Goal: Find specific page/section: Find specific page/section

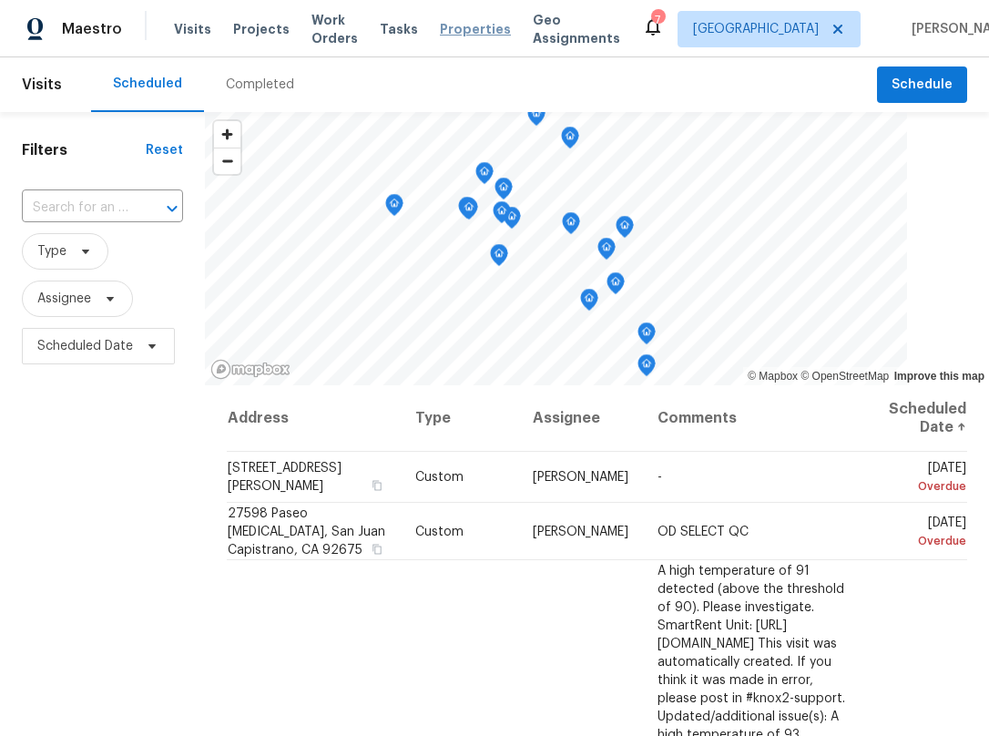
click at [462, 28] on span "Properties" at bounding box center [475, 29] width 71 height 18
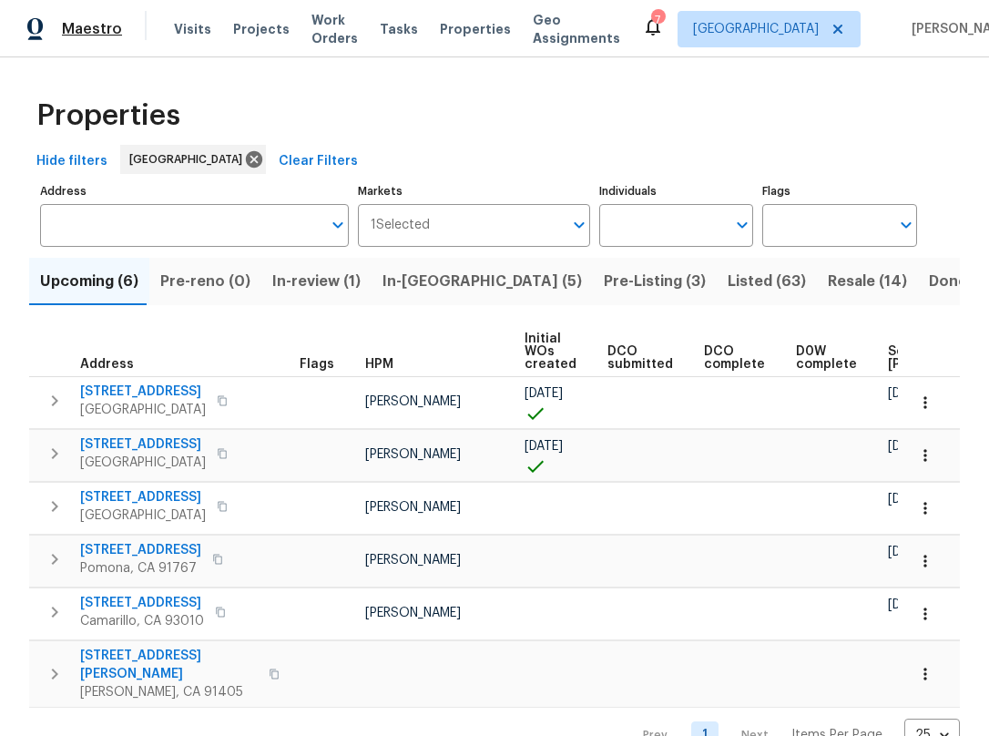
click at [97, 26] on span "Maestro" at bounding box center [92, 29] width 60 height 18
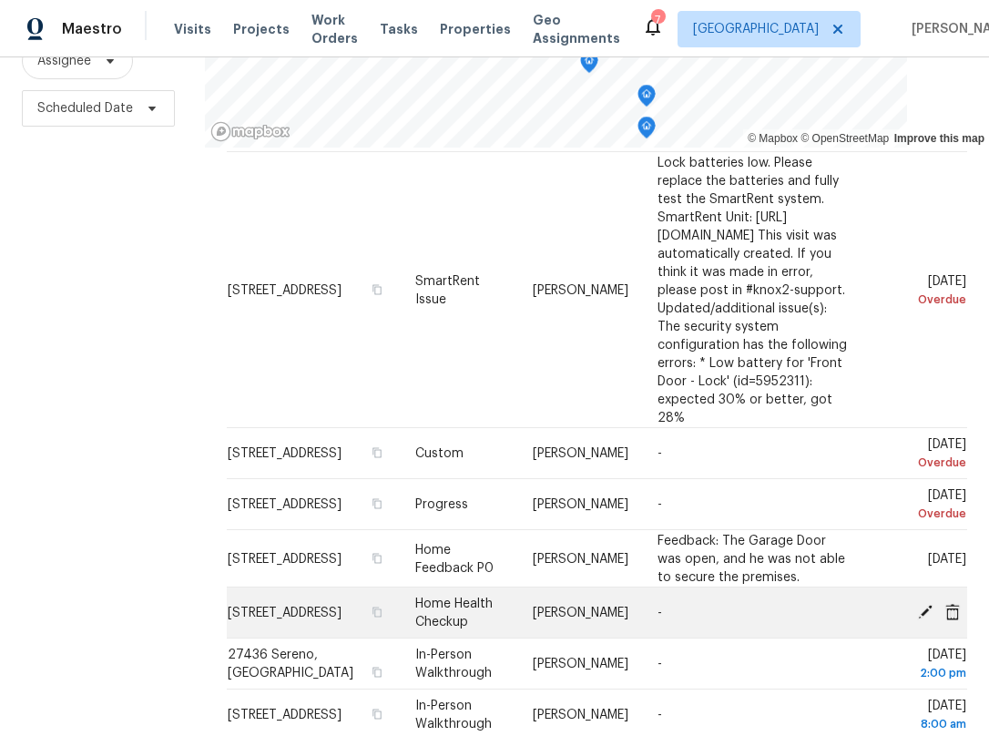
scroll to position [1742, 0]
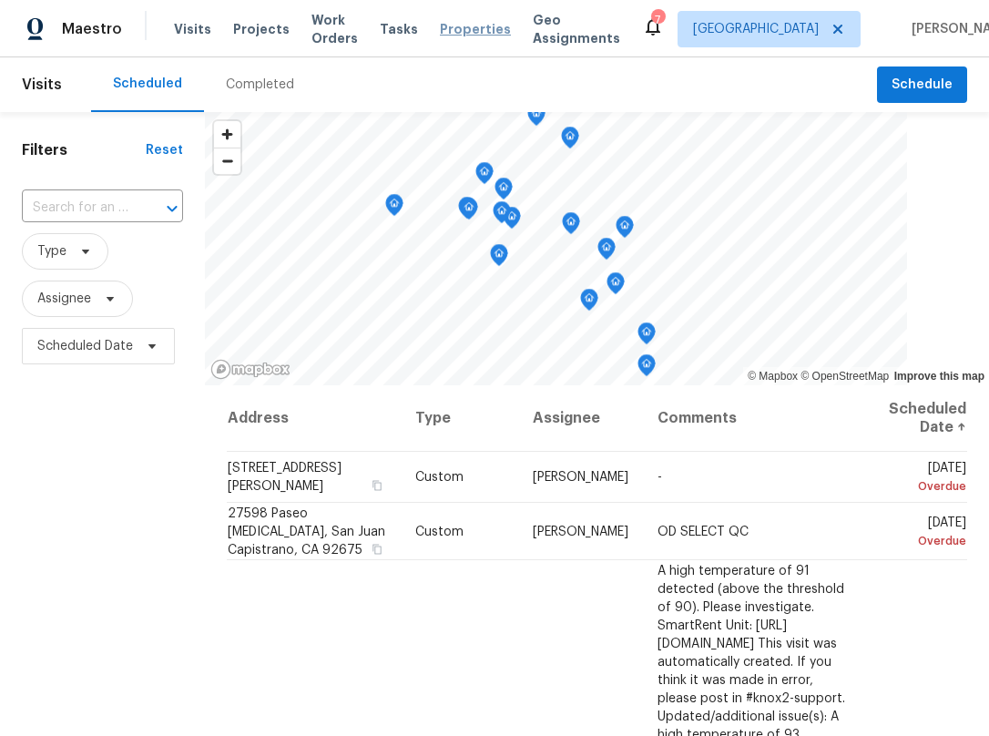
click at [443, 34] on span "Properties" at bounding box center [475, 29] width 71 height 18
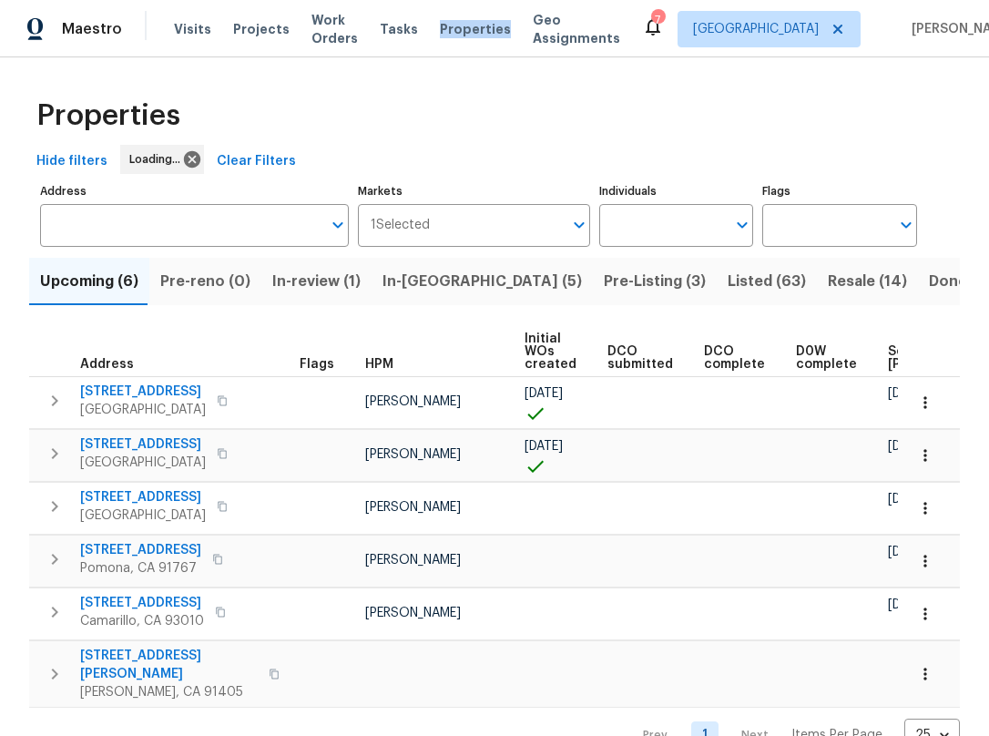
click at [604, 282] on span "Pre-Listing (3)" at bounding box center [655, 282] width 102 height 26
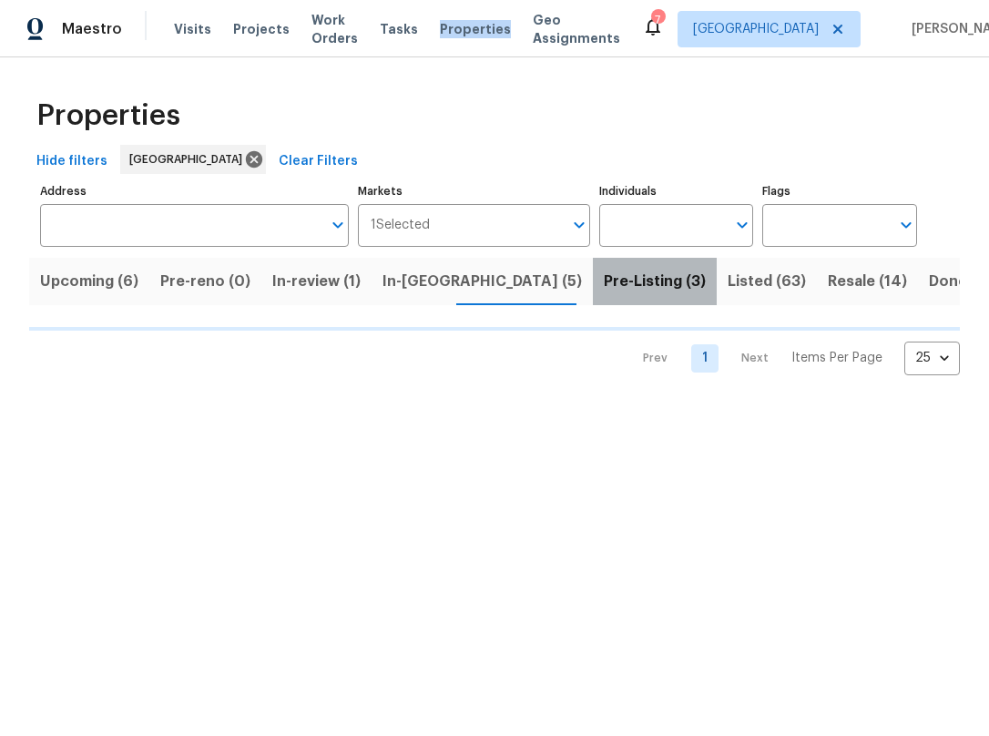
click at [604, 282] on span "Pre-Listing (3)" at bounding box center [655, 282] width 102 height 26
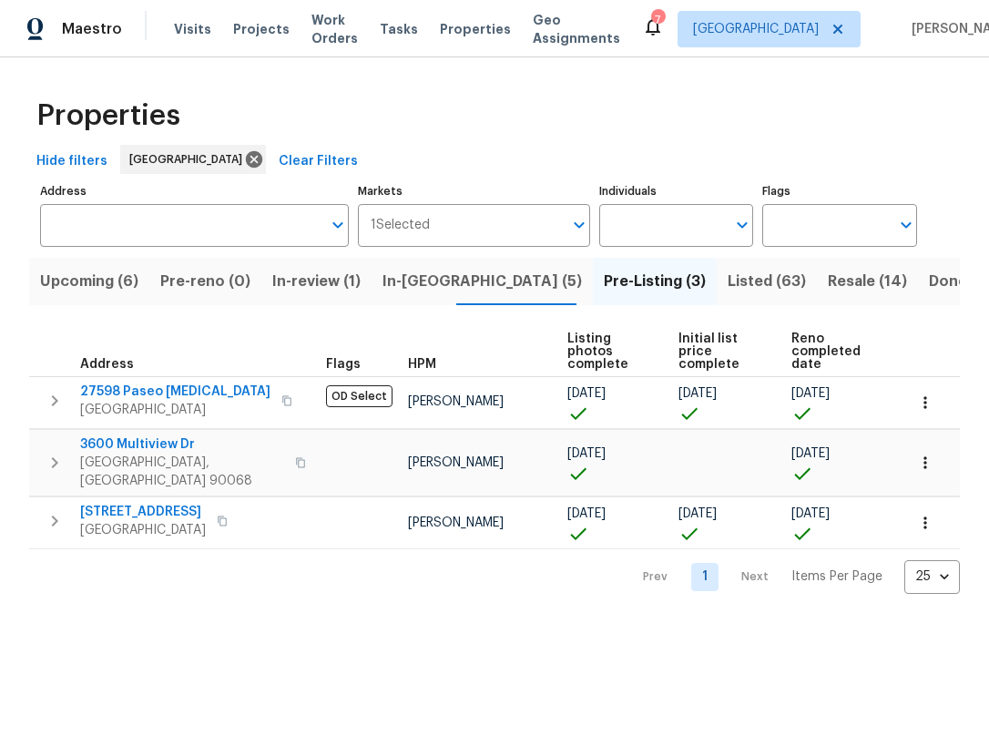
drag, startPoint x: 438, startPoint y: 599, endPoint x: 500, endPoint y: 548, distance: 79.7
